Goal: Task Accomplishment & Management: Complete application form

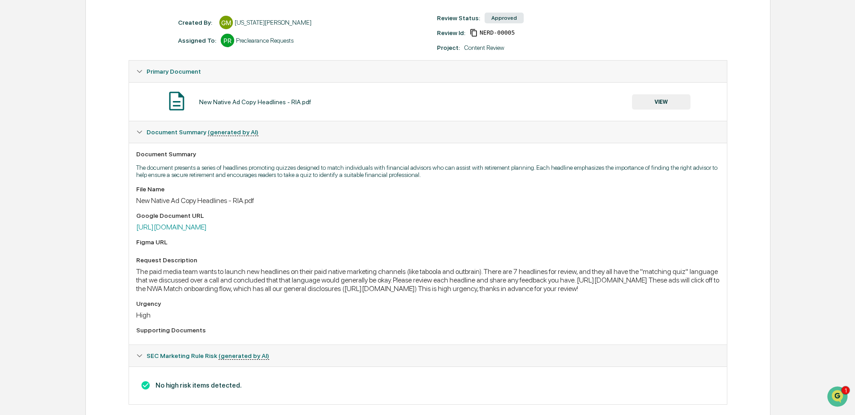
scroll to position [138, 0]
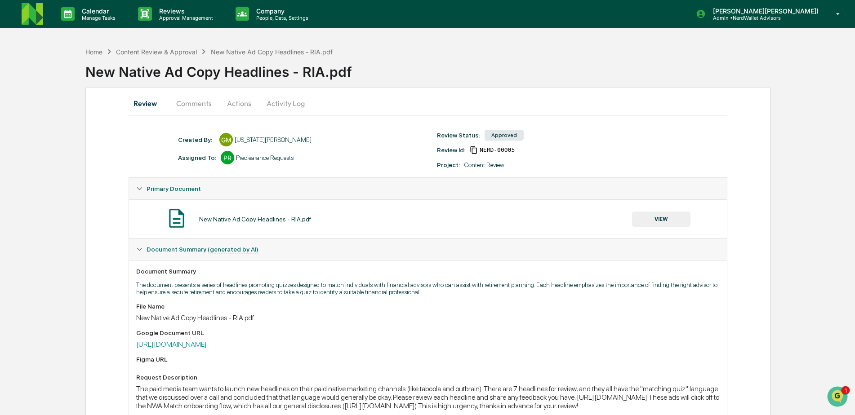
click at [161, 54] on div "Content Review & Approval" at bounding box center [156, 52] width 81 height 8
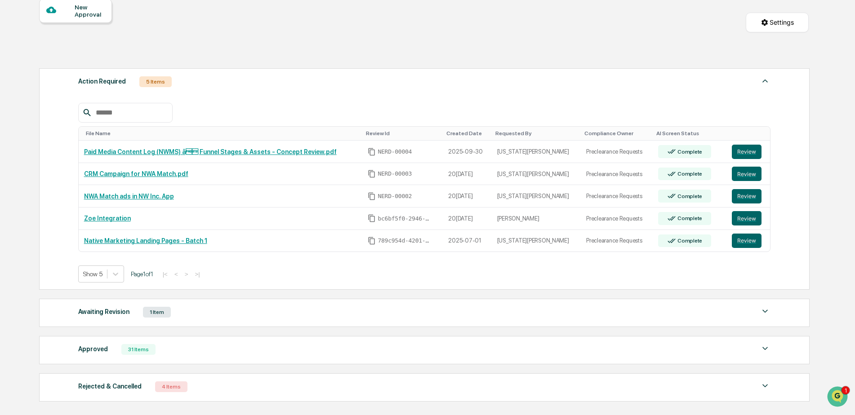
scroll to position [90, 0]
click at [119, 272] on icon at bounding box center [115, 273] width 9 height 9
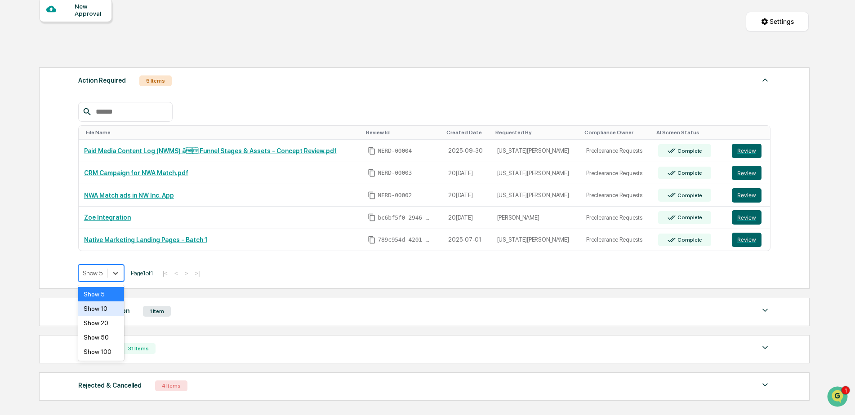
click at [99, 312] on div "Show 10" at bounding box center [101, 309] width 46 height 14
click at [737, 241] on button "Review" at bounding box center [747, 240] width 30 height 14
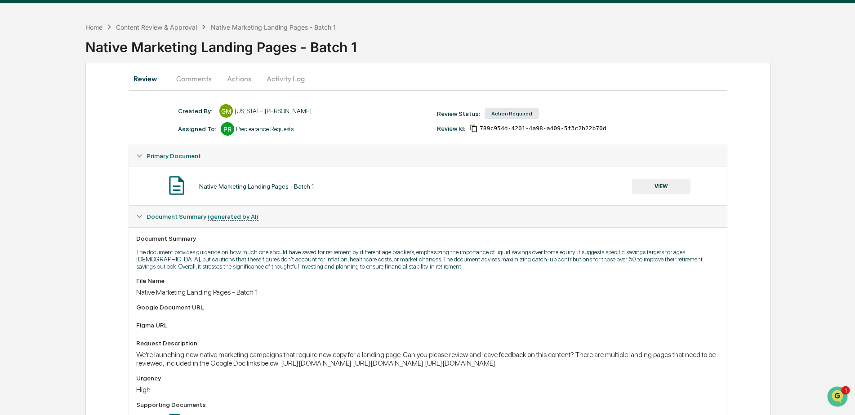
scroll to position [45, 0]
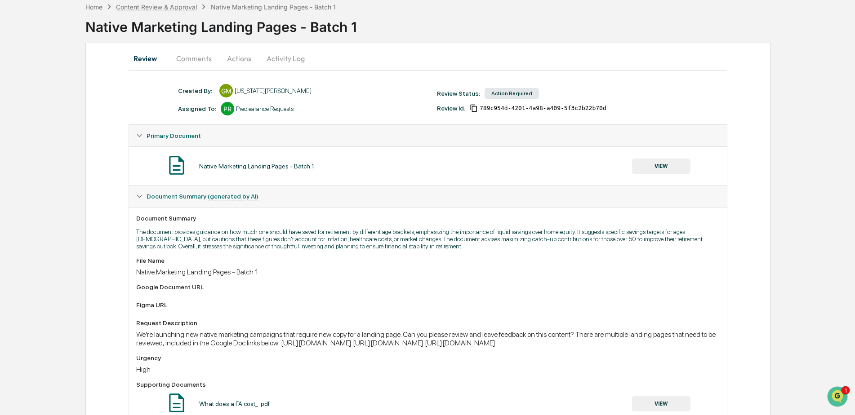
click at [180, 8] on div "Content Review & Approval" at bounding box center [156, 7] width 81 height 8
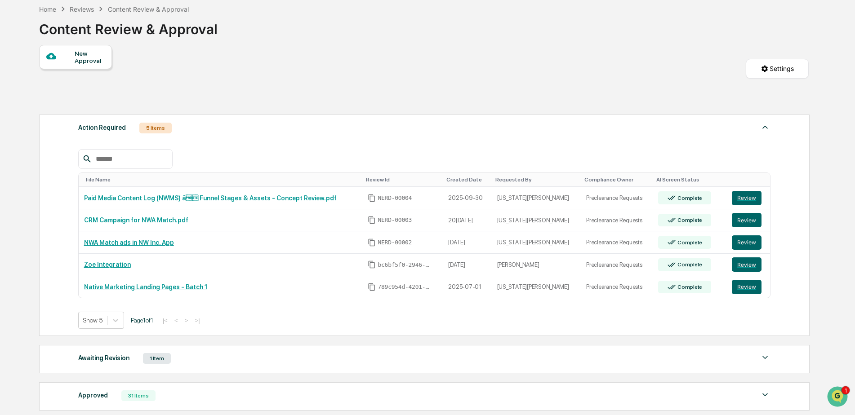
scroll to position [45, 0]
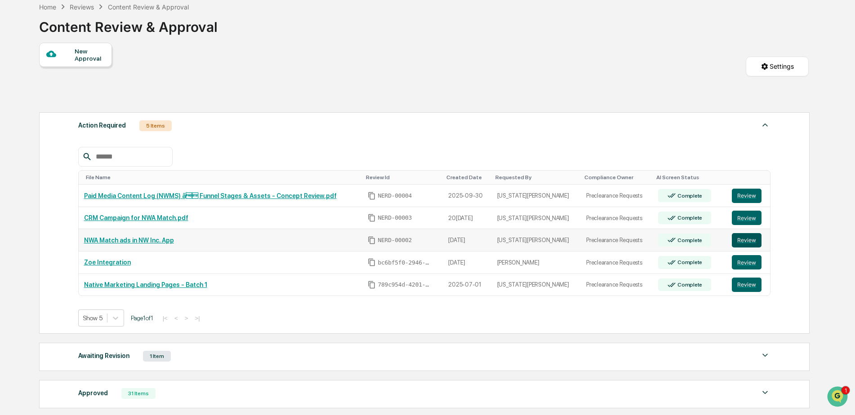
click at [735, 238] on button "Review" at bounding box center [747, 240] width 30 height 14
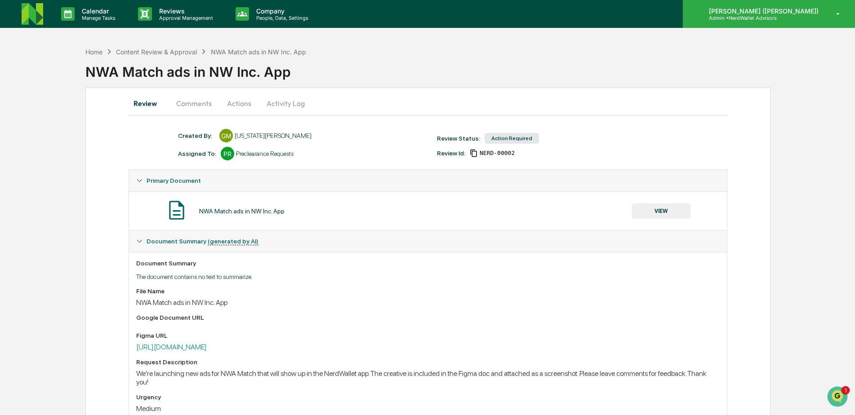
click at [772, 19] on p "Admin • NerdWallet Advisors" at bounding box center [743, 18] width 84 height 6
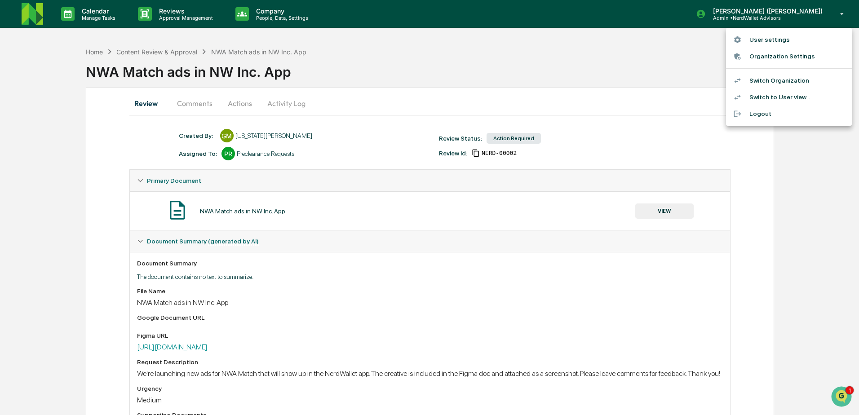
click at [774, 97] on li "Switch to User view..." at bounding box center [789, 97] width 126 height 17
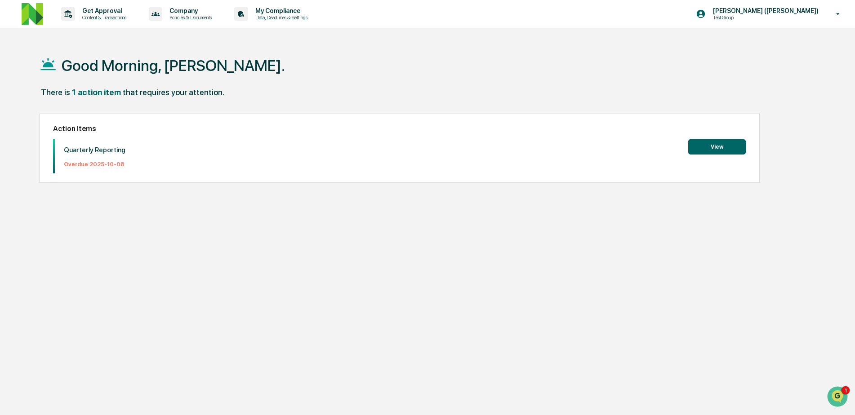
click at [712, 148] on button "View" at bounding box center [717, 146] width 58 height 15
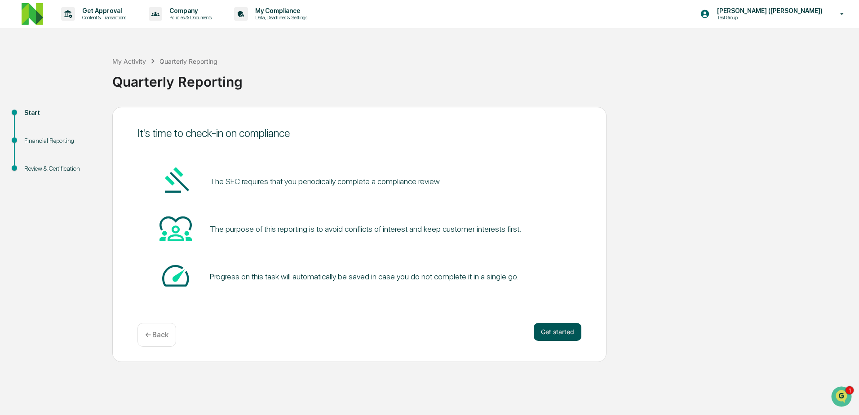
click at [551, 334] on button "Get started" at bounding box center [558, 332] width 48 height 18
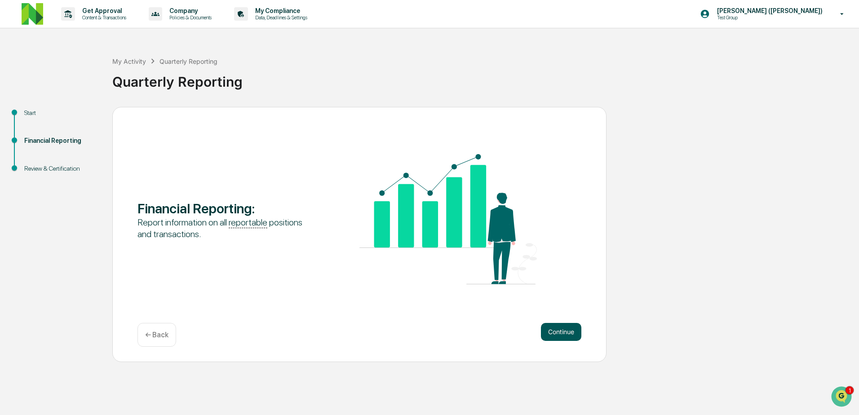
click at [564, 333] on button "Continue" at bounding box center [561, 332] width 40 height 18
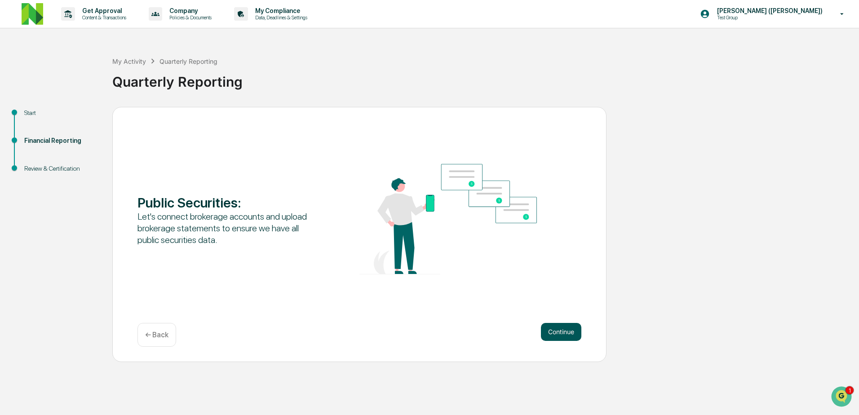
click at [564, 333] on button "Continue" at bounding box center [561, 332] width 40 height 18
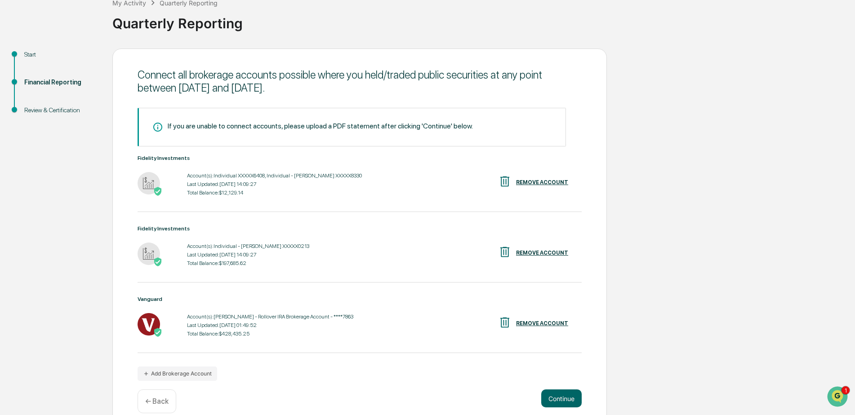
scroll to position [72, 0]
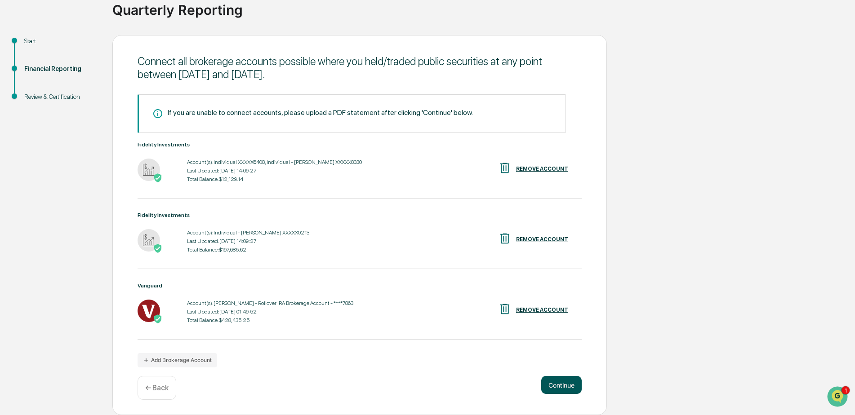
click at [553, 388] on button "Continue" at bounding box center [561, 385] width 40 height 18
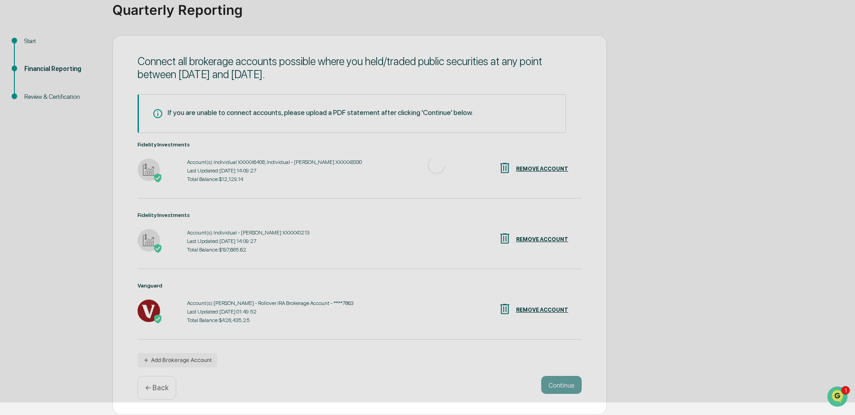
scroll to position [0, 0]
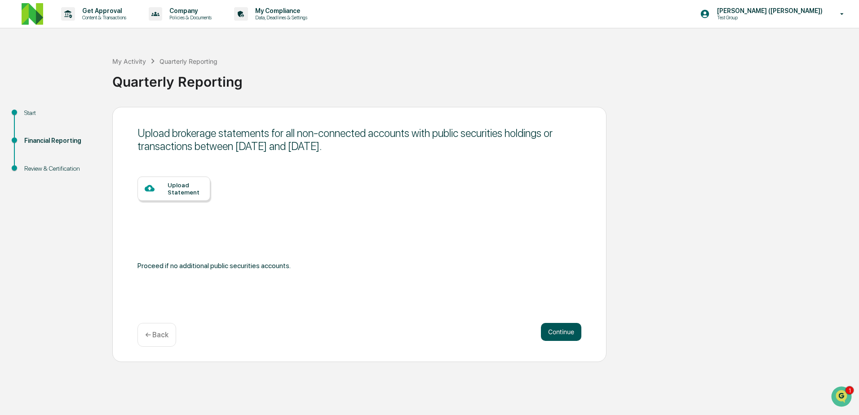
click at [553, 331] on button "Continue" at bounding box center [561, 332] width 40 height 18
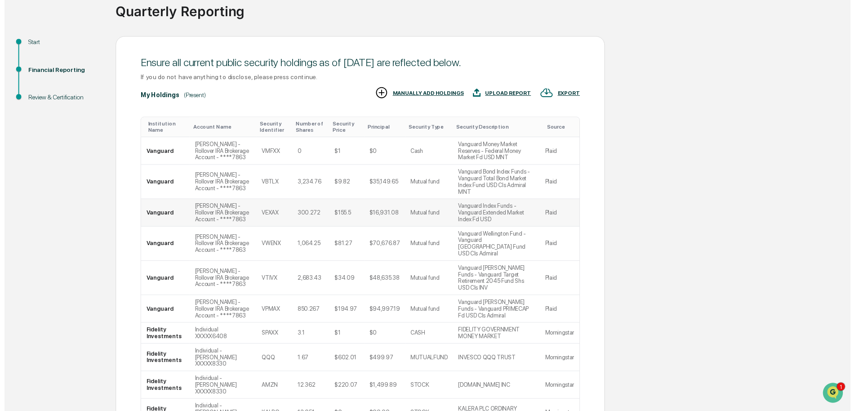
scroll to position [124, 0]
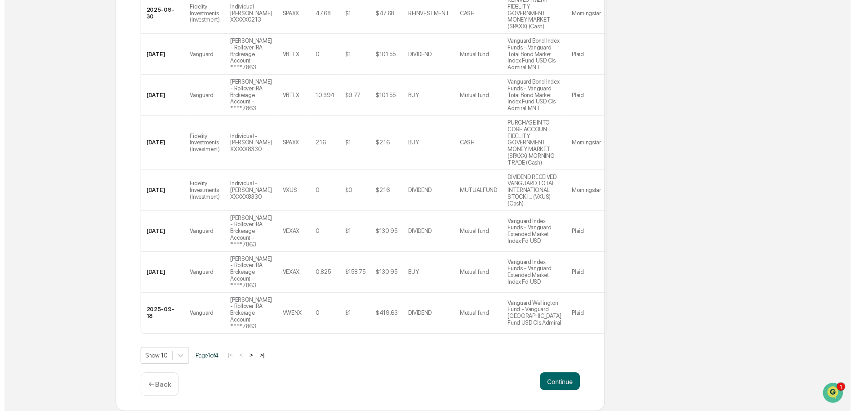
scroll to position [359, 0]
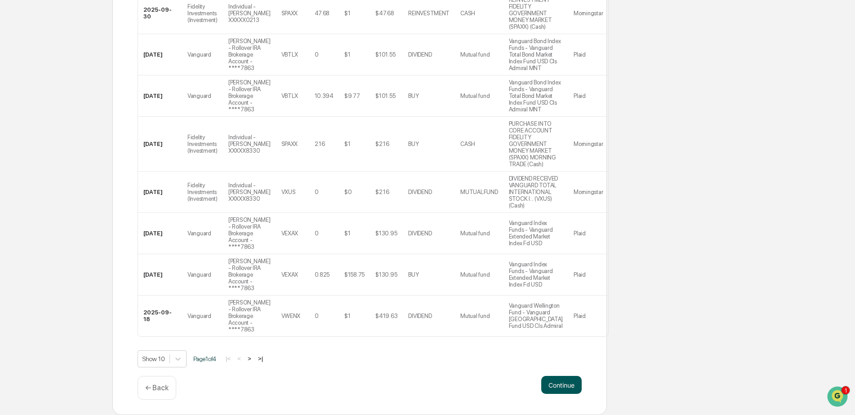
click at [567, 383] on button "Continue" at bounding box center [561, 385] width 40 height 18
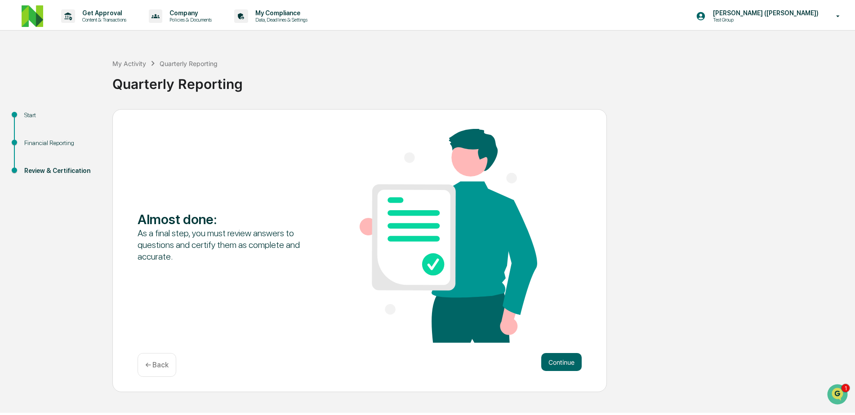
scroll to position [0, 0]
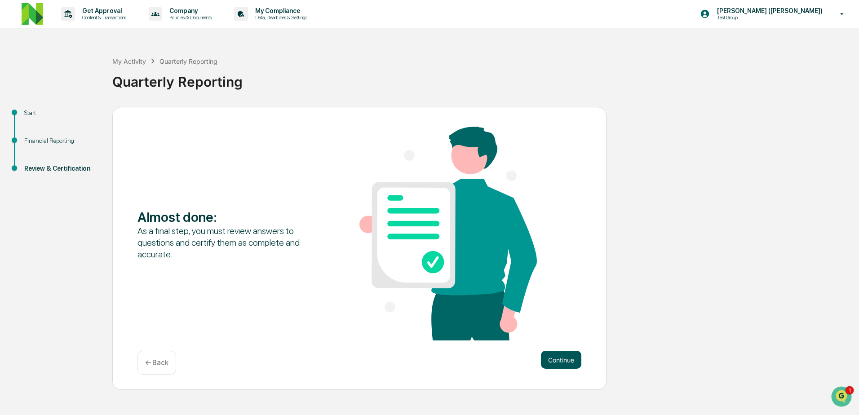
click at [554, 358] on button "Continue" at bounding box center [561, 360] width 40 height 18
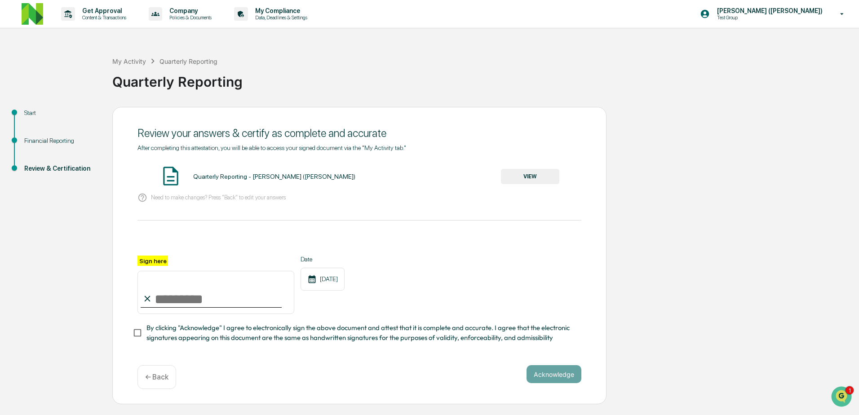
click at [209, 295] on input "Sign here" at bounding box center [216, 292] width 157 height 43
type input "**********"
click at [546, 378] on button "Acknowledge" at bounding box center [554, 374] width 55 height 18
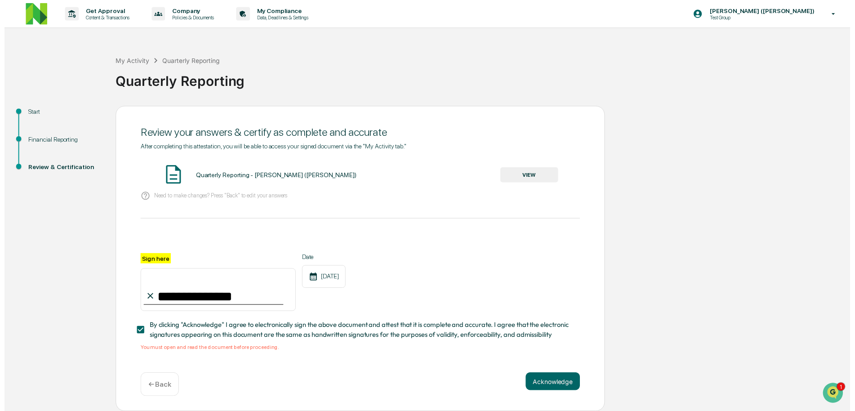
scroll to position [3, 0]
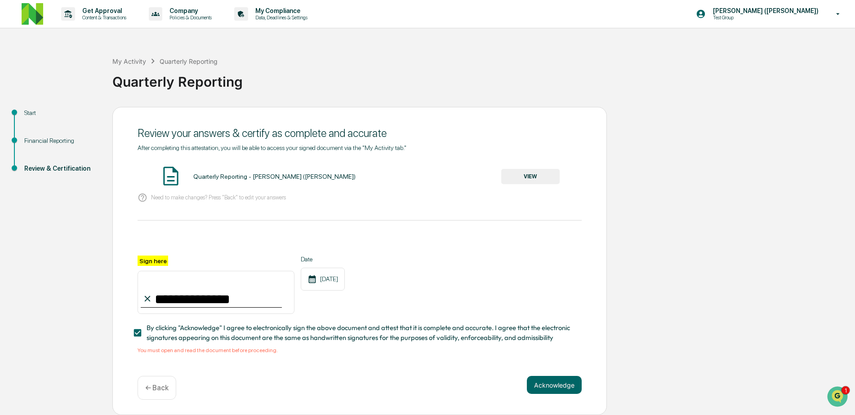
click at [533, 173] on button "VIEW" at bounding box center [530, 176] width 58 height 15
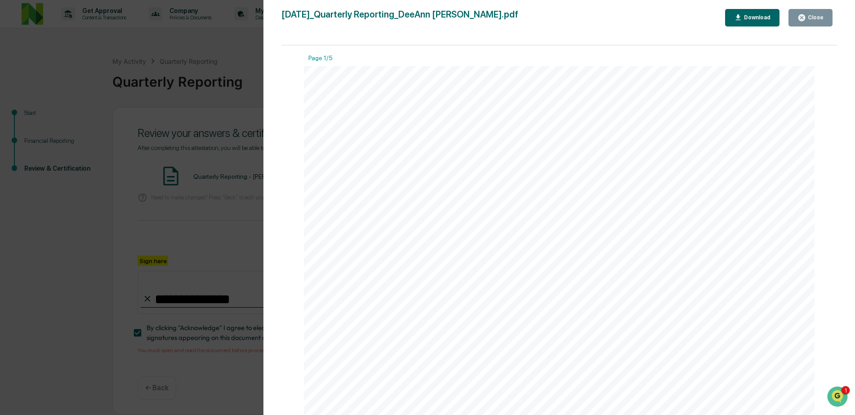
click at [816, 15] on div "Close" at bounding box center [815, 17] width 18 height 6
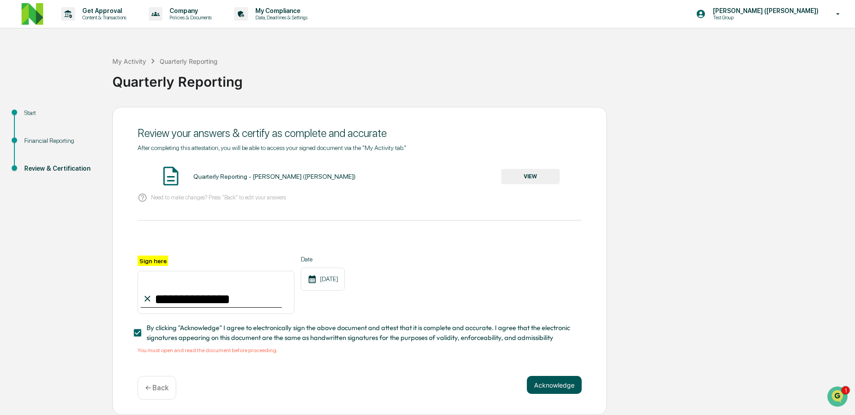
click at [541, 386] on button "Acknowledge" at bounding box center [554, 385] width 55 height 18
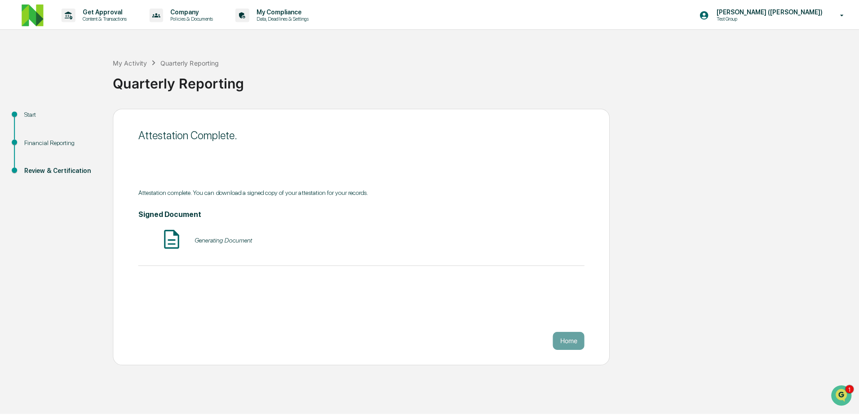
scroll to position [0, 0]
